Goal: Transaction & Acquisition: Purchase product/service

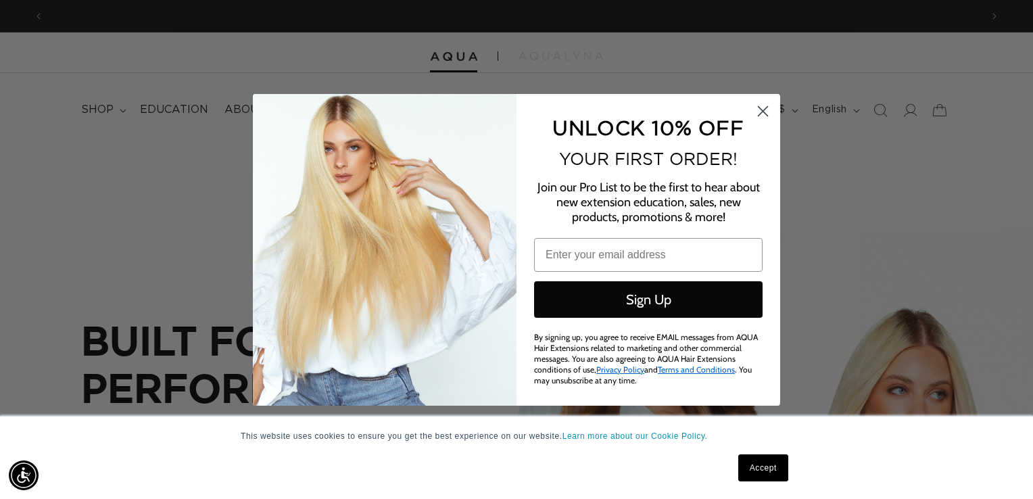
scroll to position [0, 1874]
click at [767, 120] on circle "Close dialog" at bounding box center [763, 110] width 22 height 22
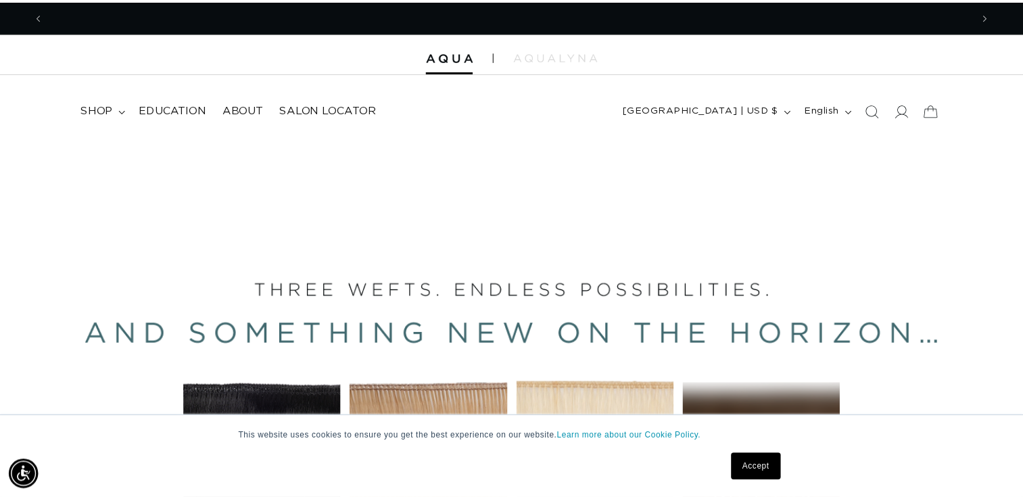
scroll to position [0, 0]
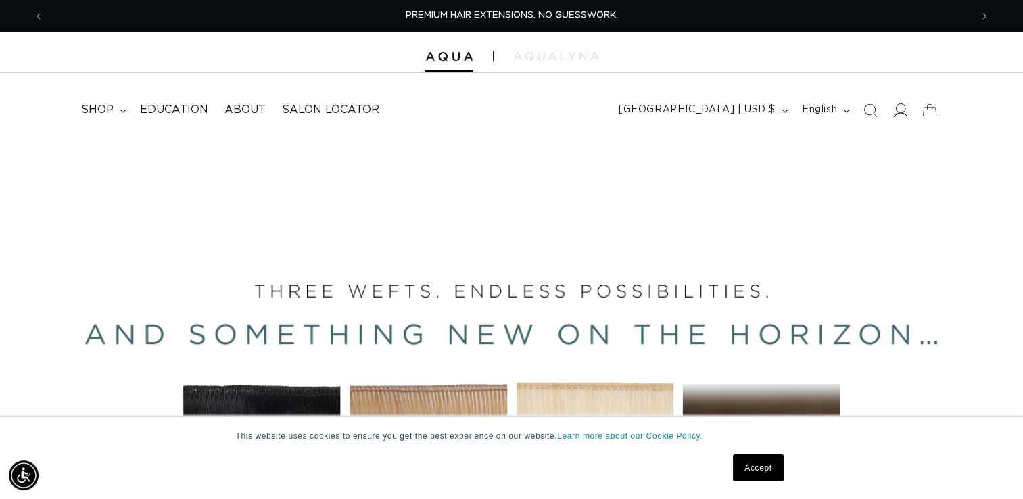
click at [890, 115] on span at bounding box center [900, 110] width 30 height 30
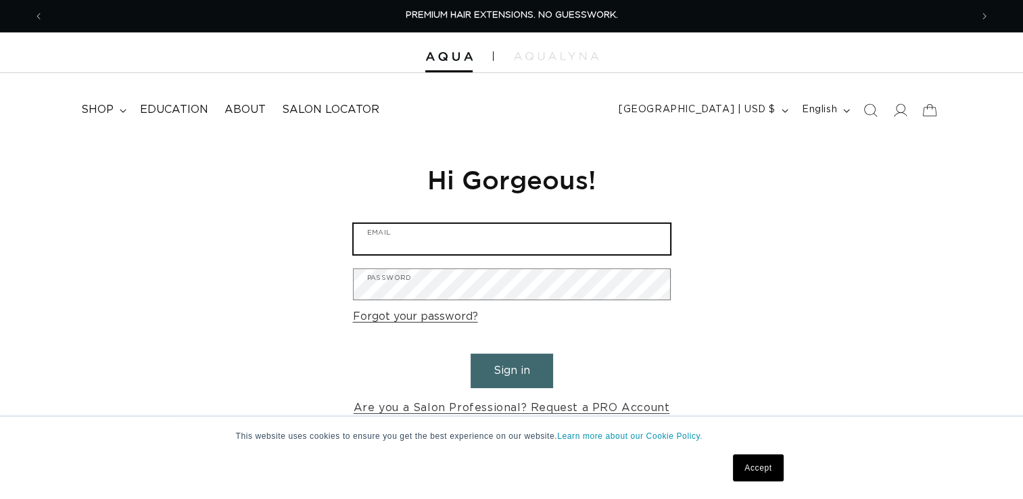
click at [505, 247] on input "Email" at bounding box center [512, 239] width 316 height 30
type input "geribeth21@hotmail.com"
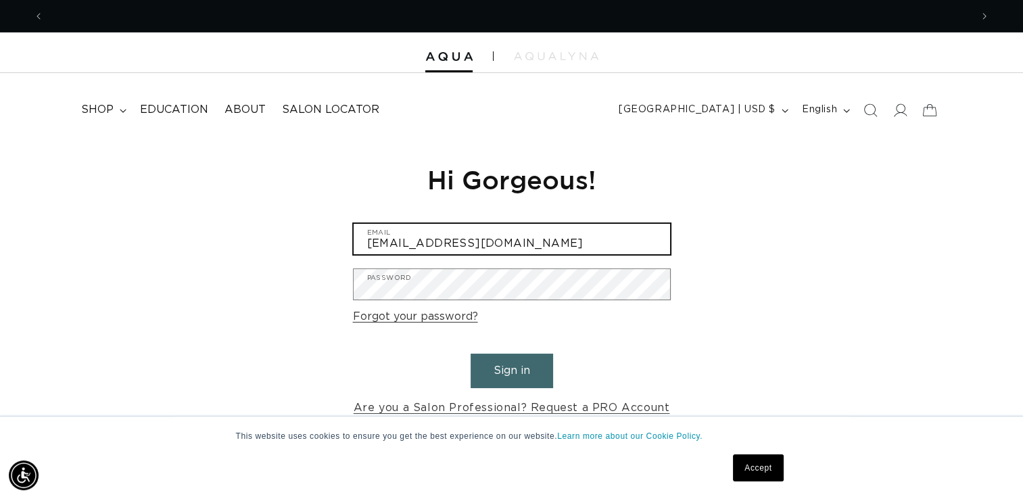
scroll to position [0, 927]
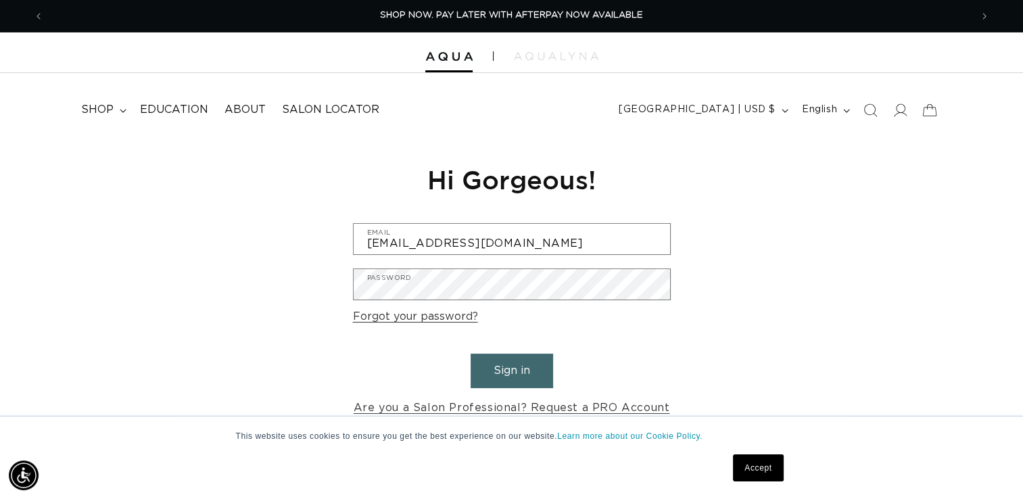
click at [514, 369] on button "Sign in" at bounding box center [511, 371] width 82 height 34
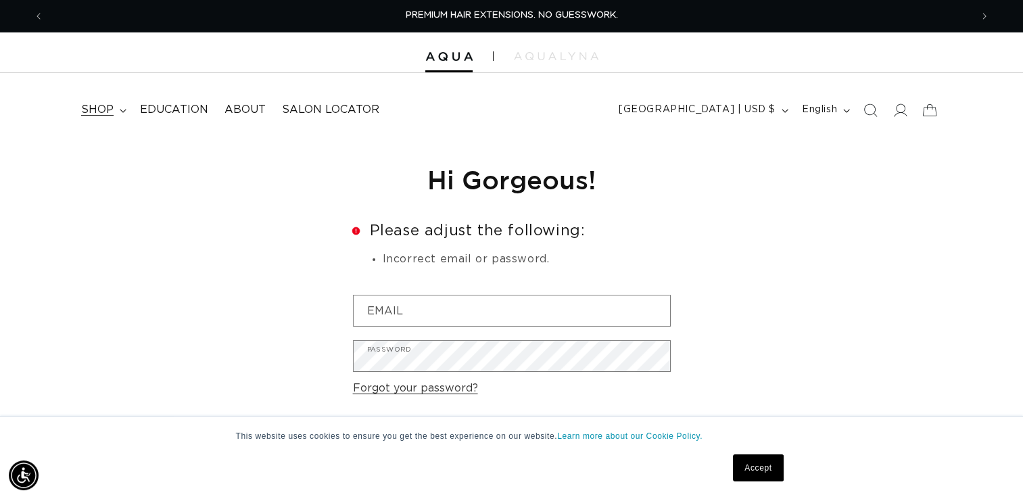
click at [111, 113] on span "shop" at bounding box center [97, 110] width 32 height 14
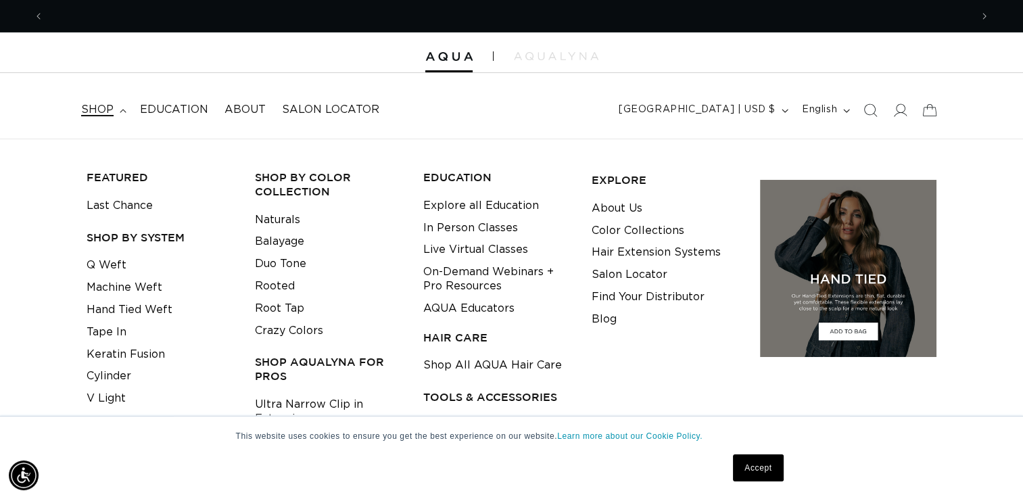
scroll to position [0, 927]
click at [266, 311] on link "Root Tap" at bounding box center [279, 308] width 49 height 22
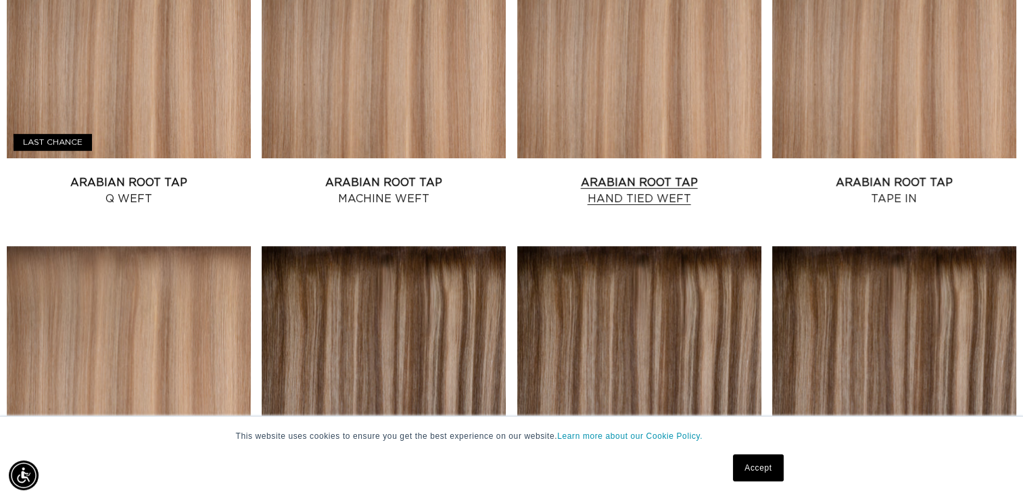
scroll to position [0, 1853]
click at [649, 174] on link "Arabian Root Tap Hand Tied Weft" at bounding box center [639, 190] width 244 height 32
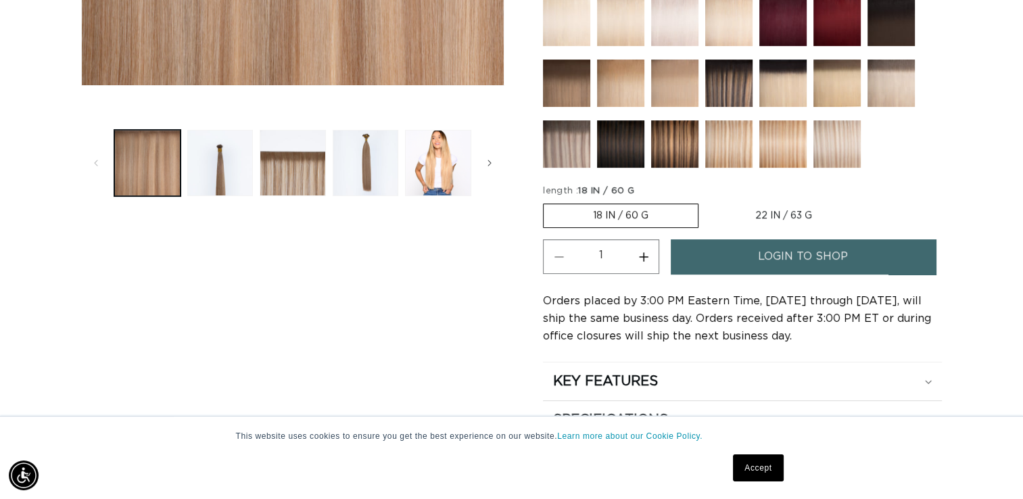
scroll to position [487, 0]
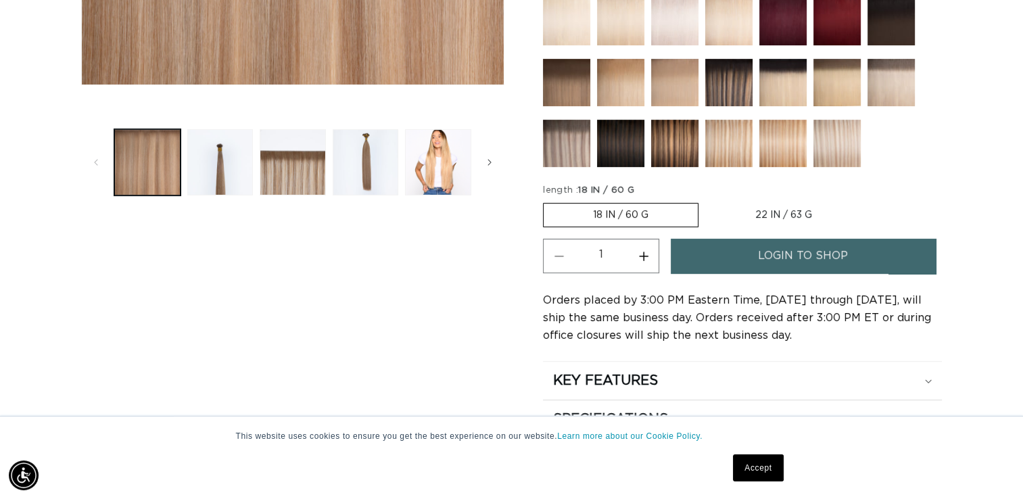
click at [644, 212] on label "18 IN / 60 G Variant sold out or unavailable" at bounding box center [620, 215] width 155 height 24
click at [547, 201] on input "18 IN / 60 G Variant sold out or unavailable" at bounding box center [546, 200] width 1 height 1
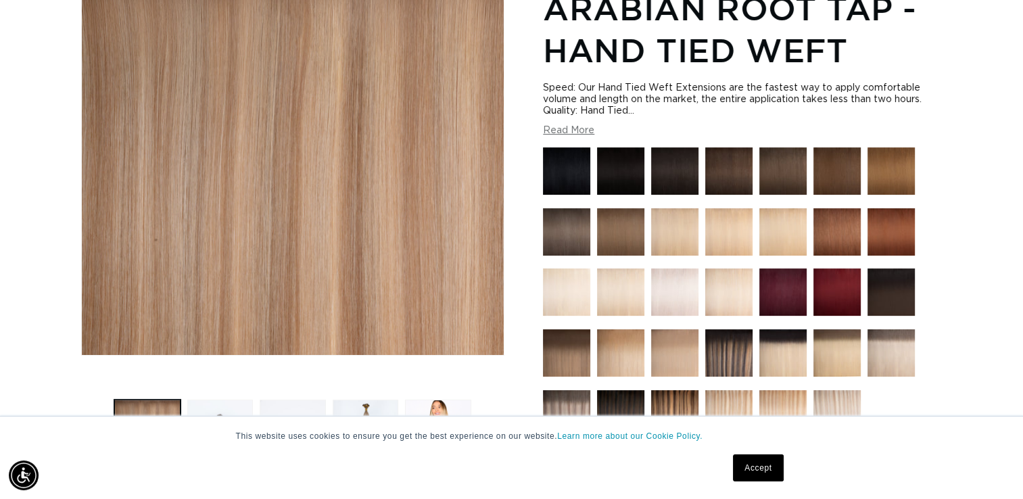
scroll to position [0, 0]
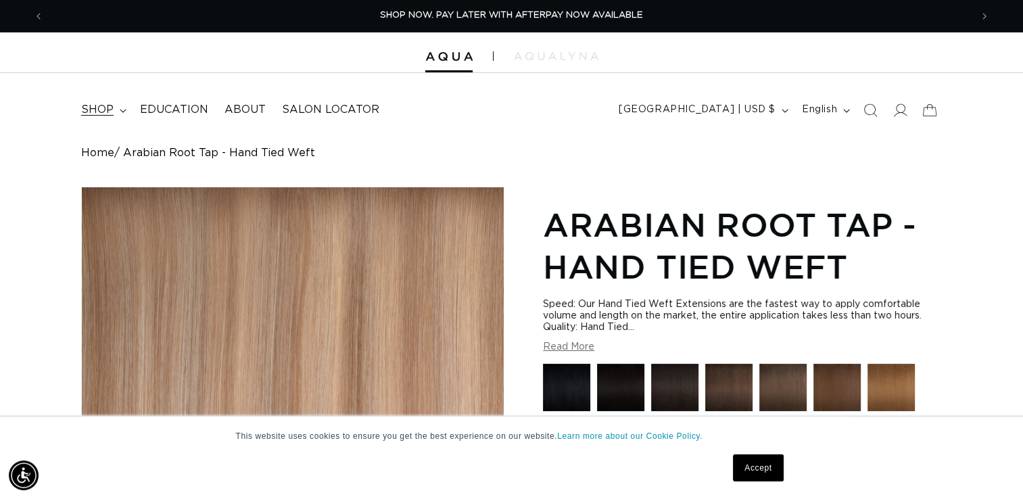
click at [110, 116] on span "shop" at bounding box center [97, 110] width 32 height 14
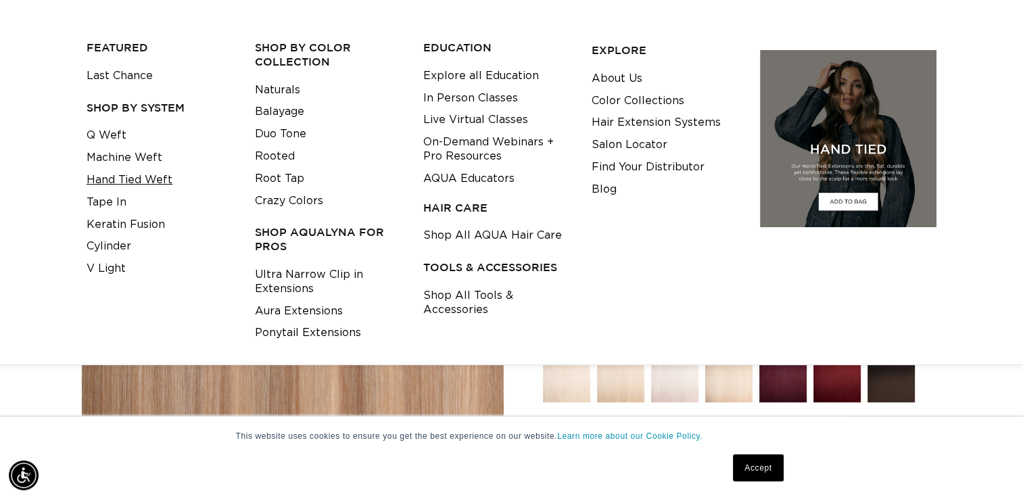
click at [135, 176] on link "Hand Tied Weft" at bounding box center [130, 180] width 86 height 22
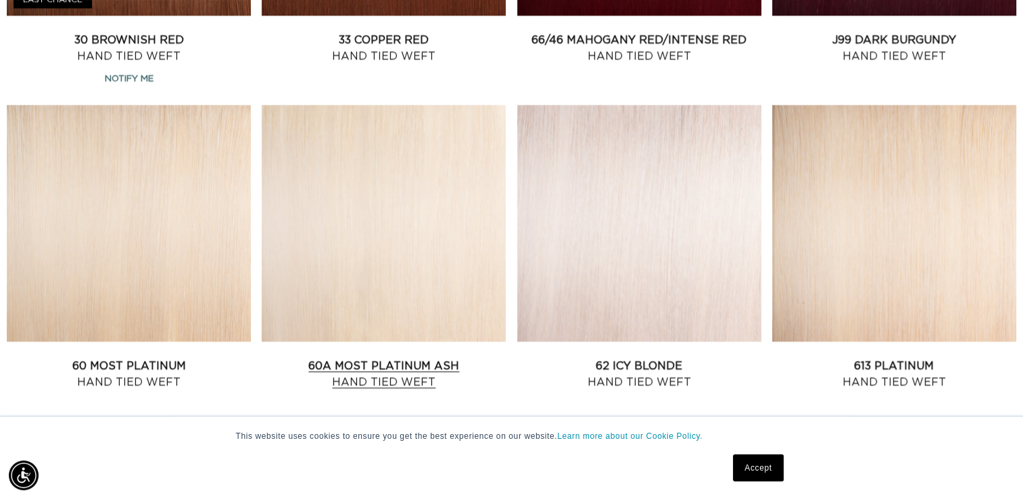
scroll to position [0, 1853]
click at [449, 358] on link "60A Most Platinum Ash Hand Tied Weft" at bounding box center [384, 374] width 244 height 32
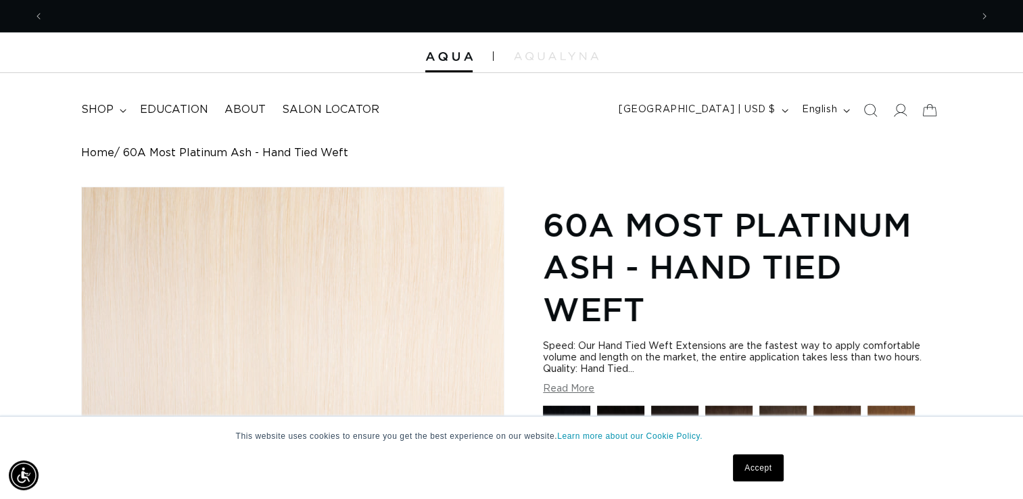
scroll to position [0, 927]
click at [773, 460] on link "Accept" at bounding box center [758, 467] width 50 height 27
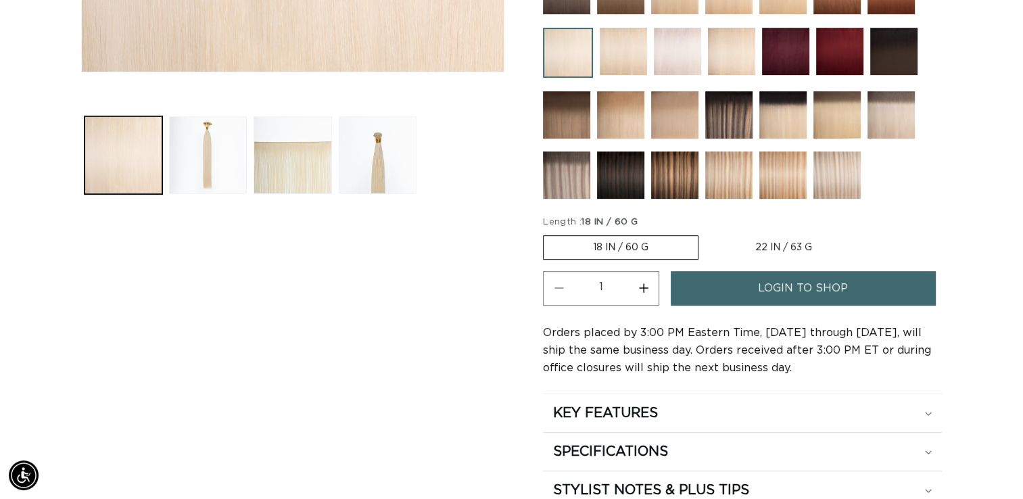
scroll to position [546, 0]
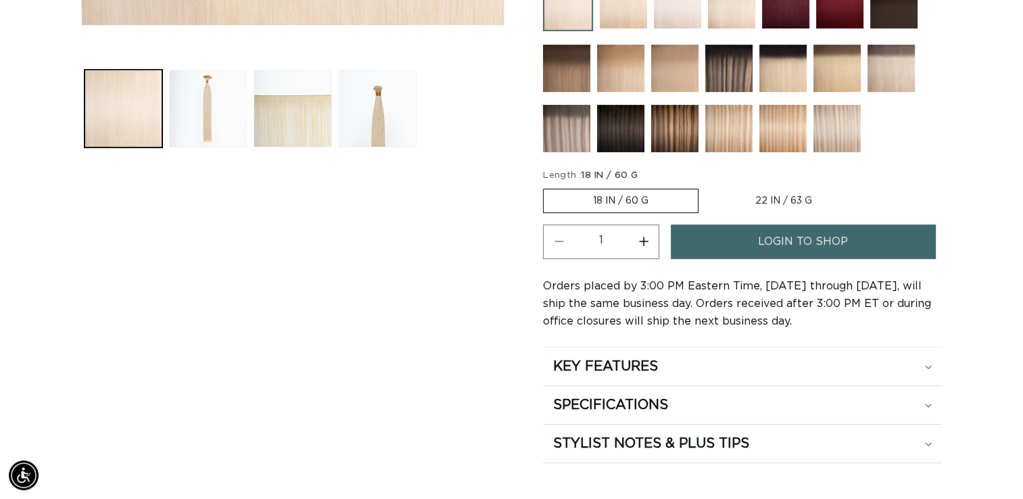
click at [601, 191] on label "18 IN / 60 G Variant sold out or unavailable" at bounding box center [620, 201] width 155 height 24
click at [547, 187] on input "18 IN / 60 G Variant sold out or unavailable" at bounding box center [546, 186] width 1 height 1
click at [752, 193] on label "22 IN / 63 G Variant sold out or unavailable" at bounding box center [783, 200] width 155 height 23
click at [706, 187] on input "22 IN / 63 G Variant sold out or unavailable" at bounding box center [705, 186] width 1 height 1
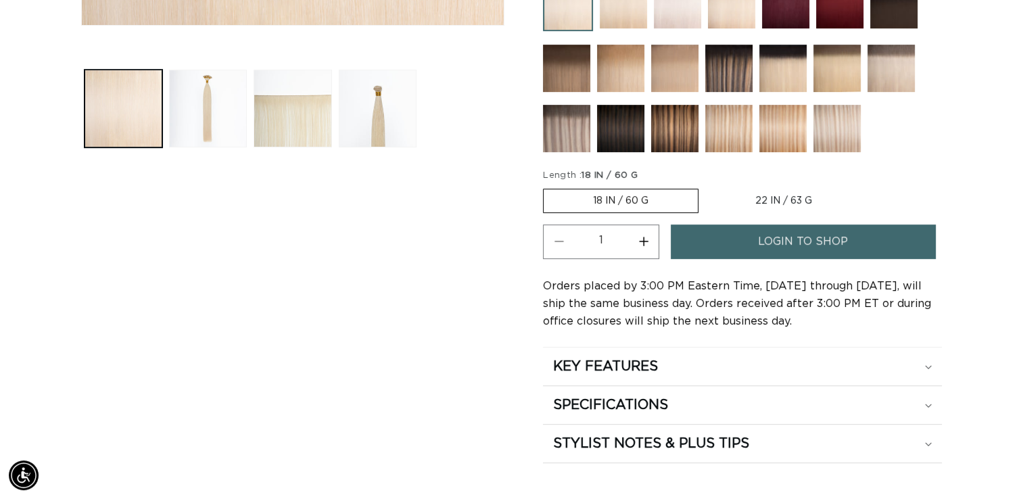
radio input "true"
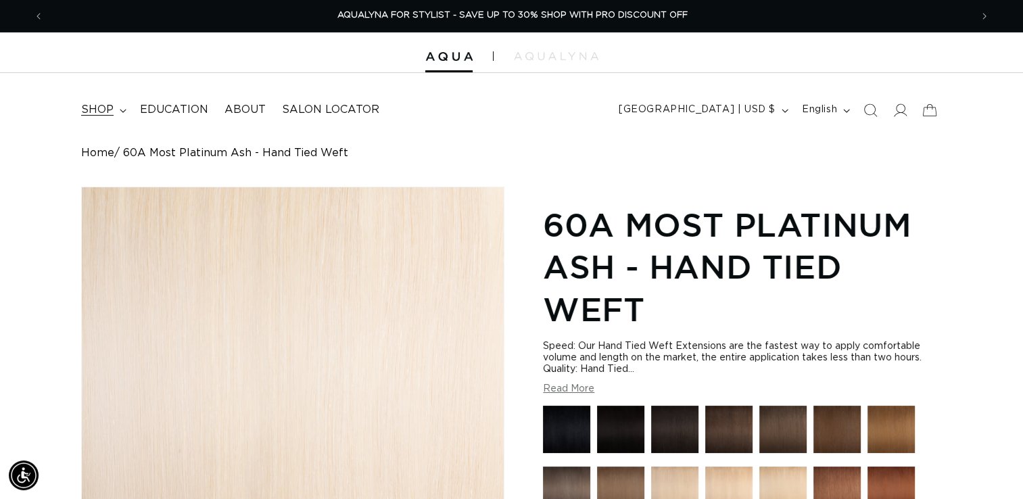
click at [118, 101] on summary "shop" at bounding box center [102, 110] width 59 height 30
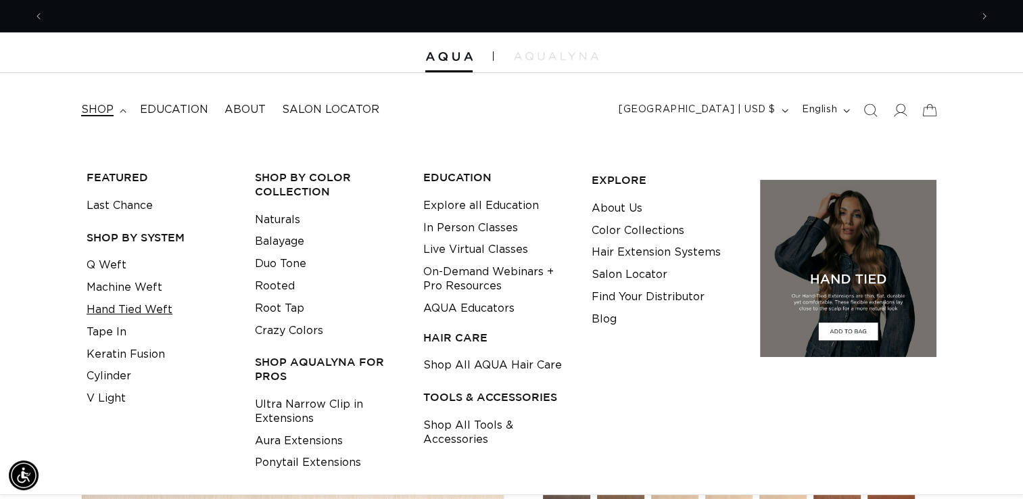
scroll to position [0, 927]
click at [133, 304] on link "Hand Tied Weft" at bounding box center [130, 310] width 86 height 22
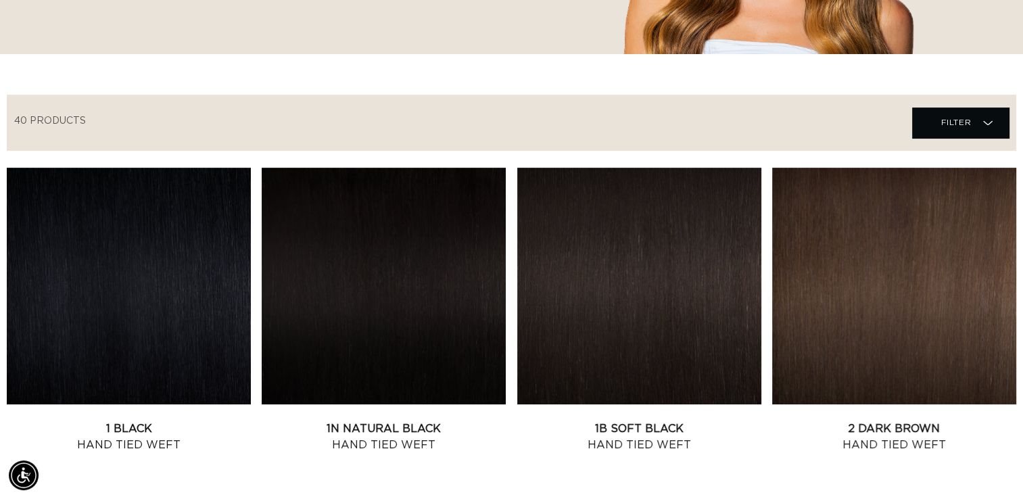
scroll to position [389, 0]
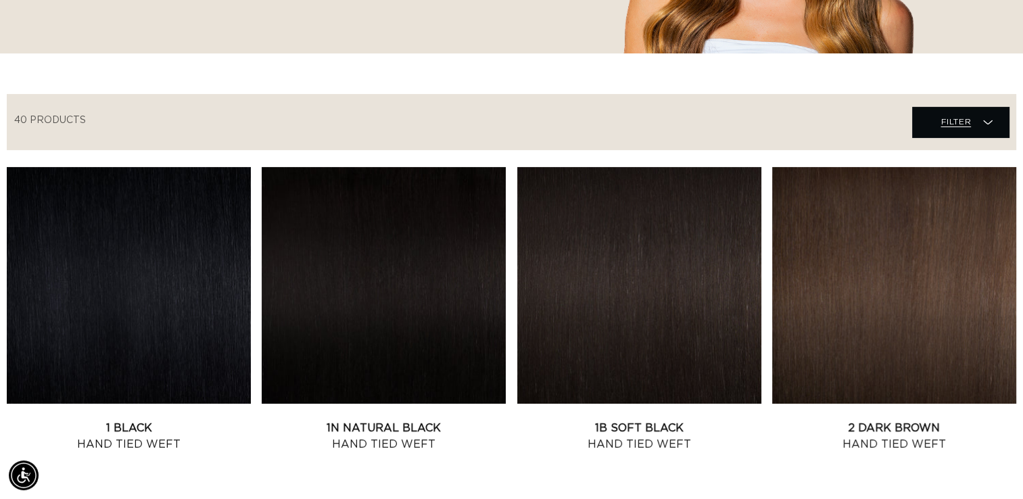
click at [961, 135] on span "Filter Filter" at bounding box center [960, 122] width 97 height 30
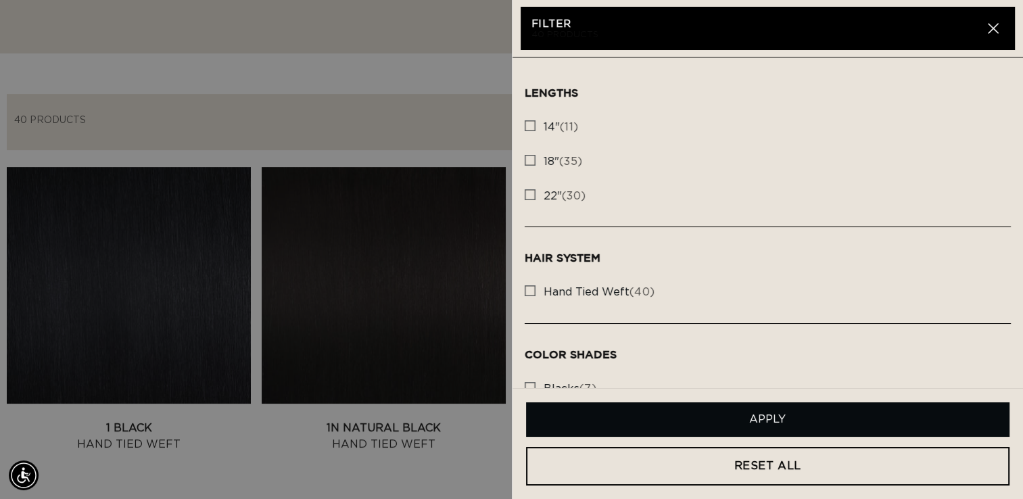
scroll to position [0, 927]
click at [554, 124] on span "14"" at bounding box center [551, 127] width 16 height 11
click at [535, 124] on input "14" (11) 14" (11 products)" at bounding box center [530, 122] width 11 height 11
checkbox input "true"
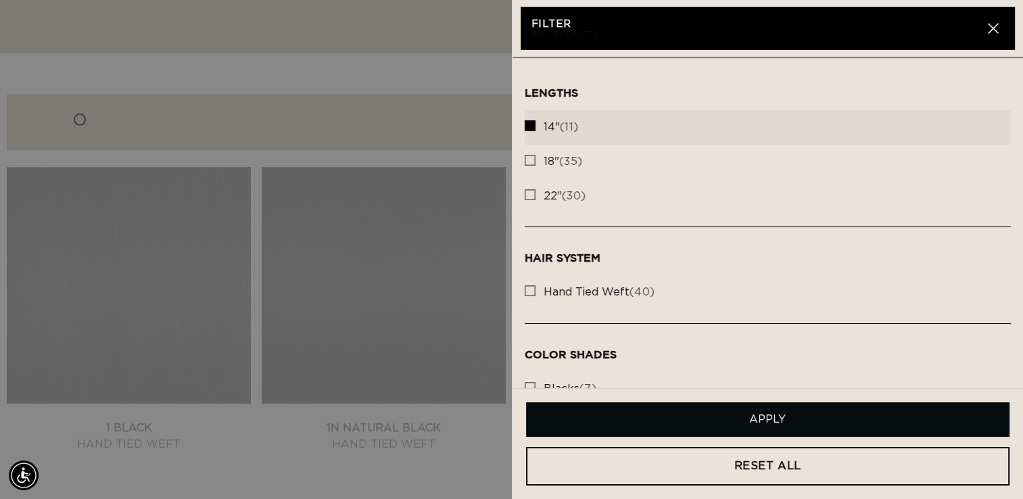
click at [694, 408] on button "Apply" at bounding box center [768, 419] width 484 height 34
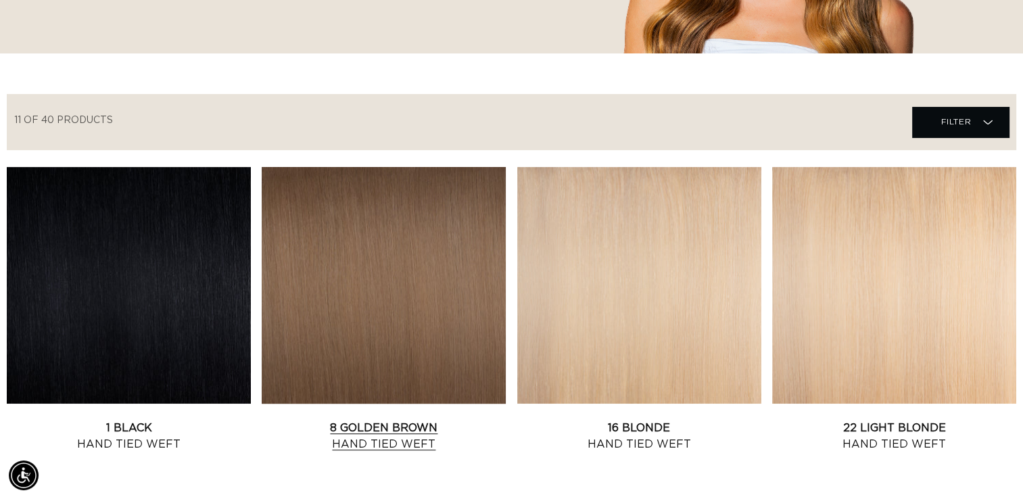
scroll to position [0, 1853]
click at [669, 420] on link "16 Blonde Hand Tied Weft" at bounding box center [639, 436] width 244 height 32
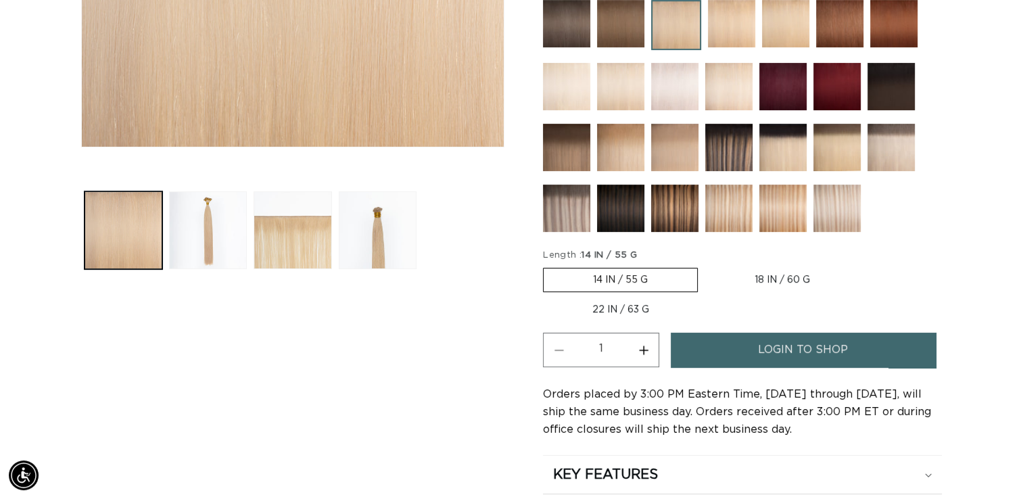
scroll to position [0, 927]
click at [720, 347] on link "login to shop" at bounding box center [803, 350] width 264 height 34
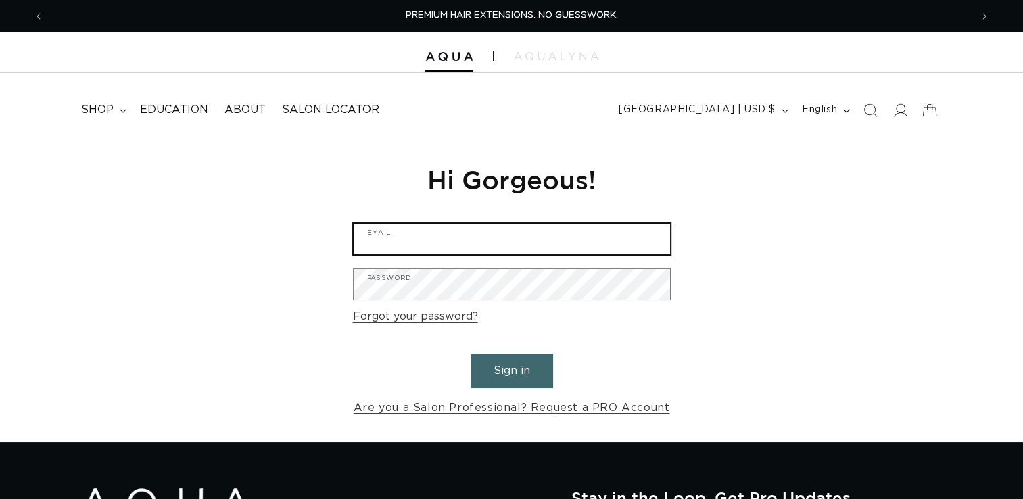
click at [492, 242] on input "Email" at bounding box center [512, 239] width 316 height 30
type input "[EMAIL_ADDRESS][DOMAIN_NAME]"
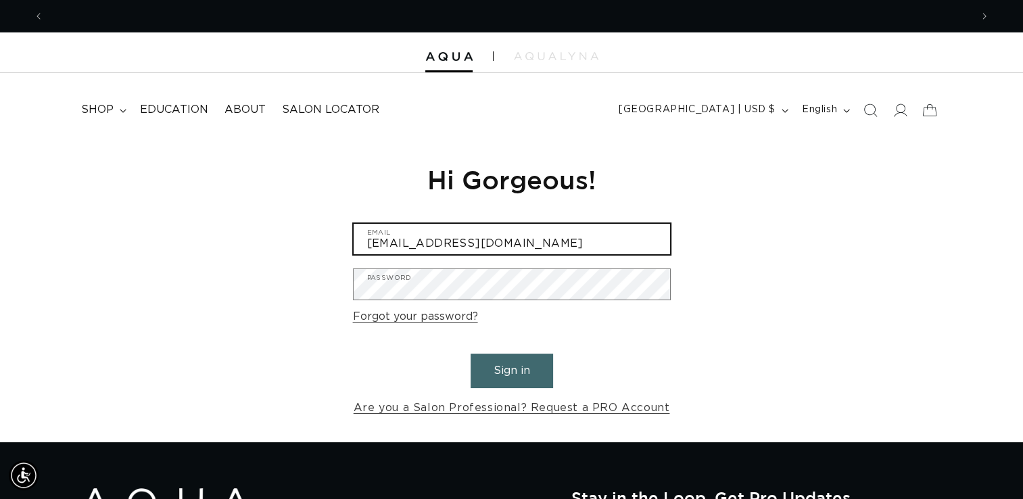
scroll to position [0, 927]
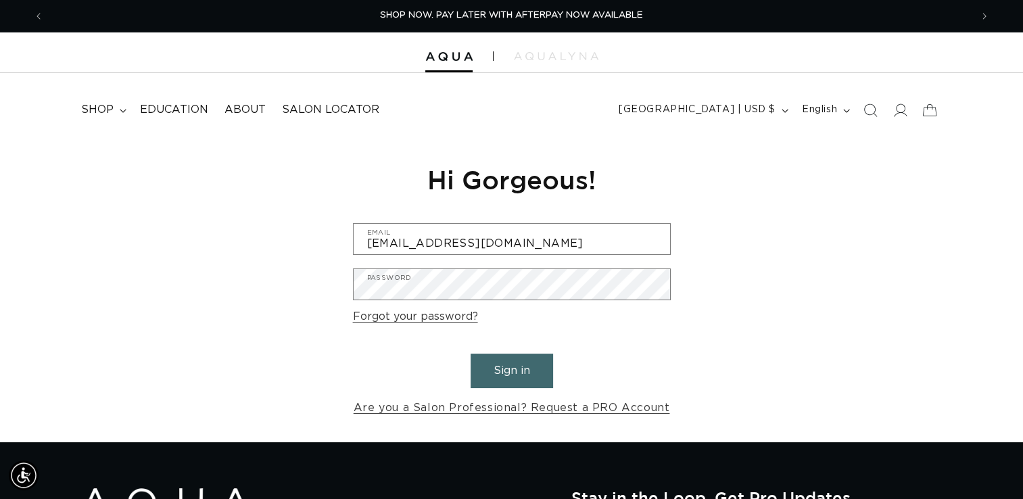
click at [508, 367] on button "Sign in" at bounding box center [511, 371] width 82 height 34
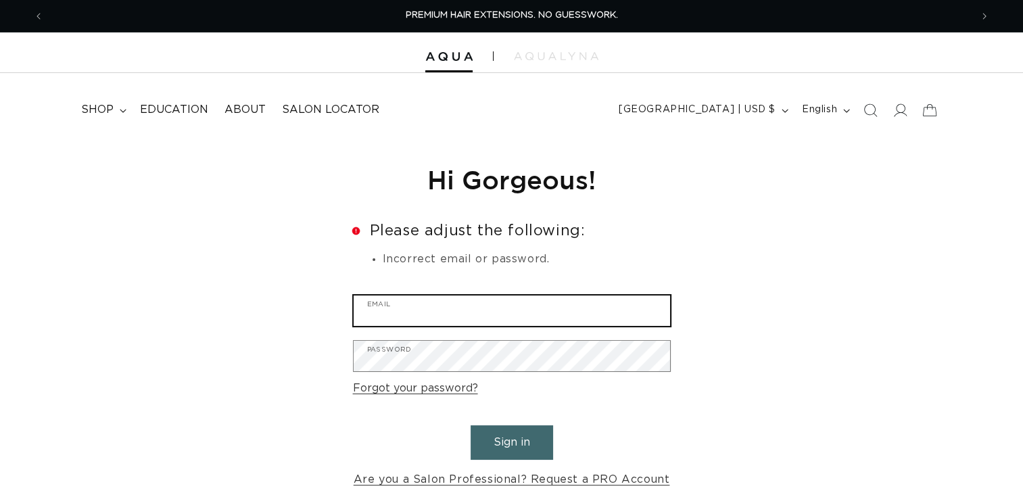
click at [510, 312] on input "Email" at bounding box center [512, 310] width 316 height 30
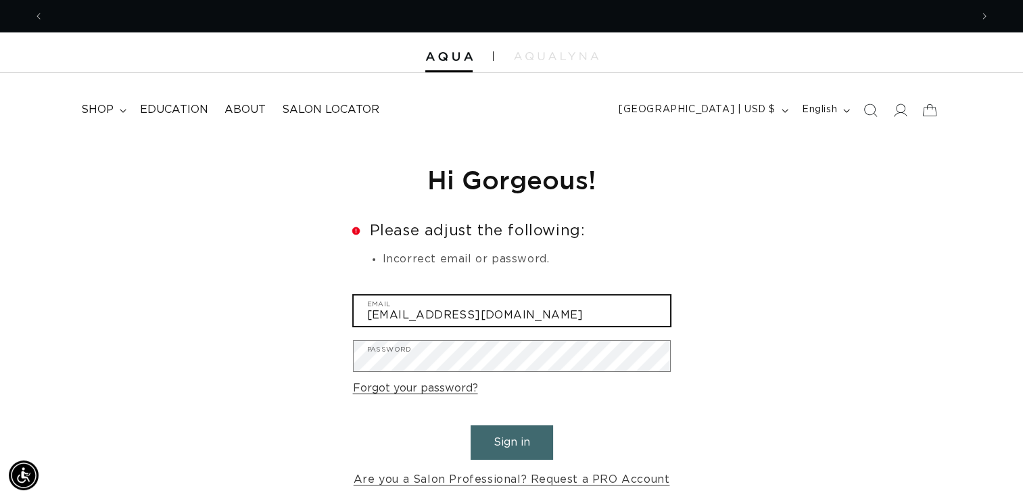
scroll to position [0, 1853]
type input "[EMAIL_ADDRESS][DOMAIN_NAME]"
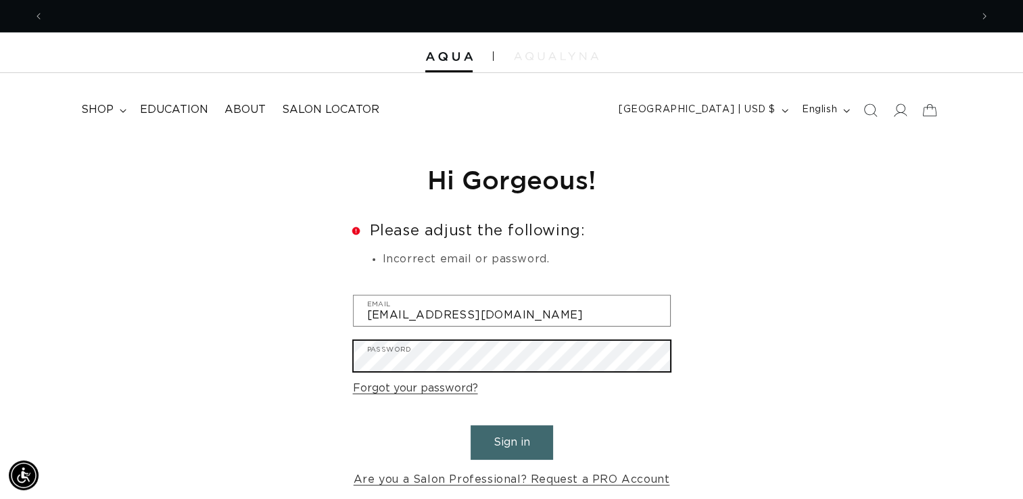
scroll to position [0, 927]
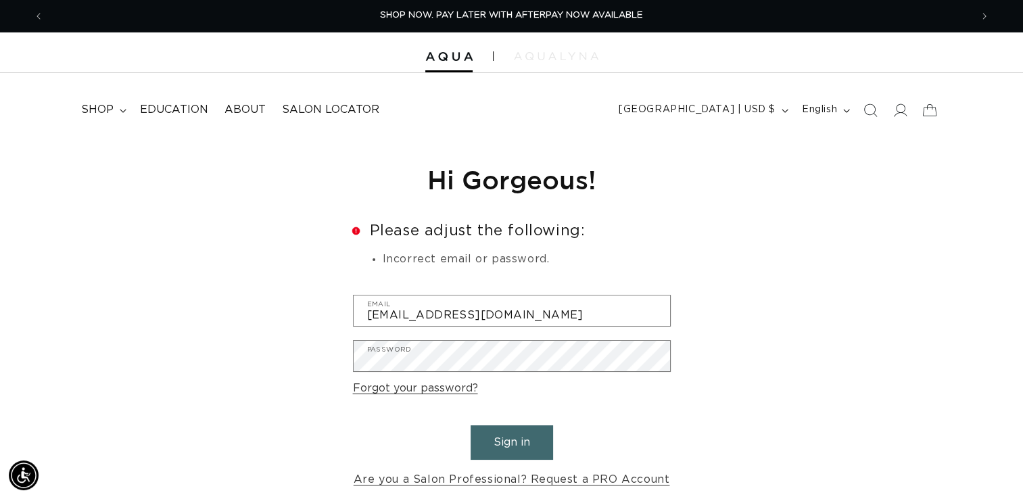
click at [560, 57] on img at bounding box center [556, 56] width 84 height 8
